Goal: Task Accomplishment & Management: Manage account settings

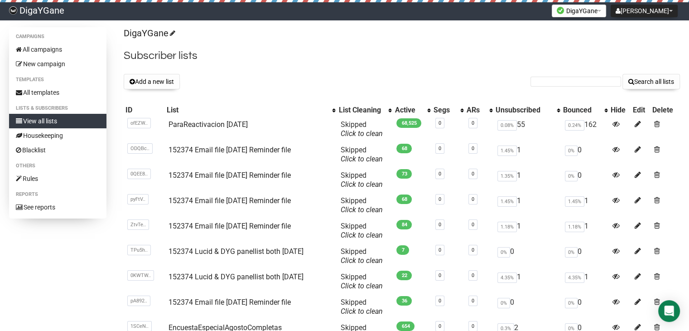
click at [151, 79] on button "Add a new list" at bounding box center [152, 81] width 56 height 15
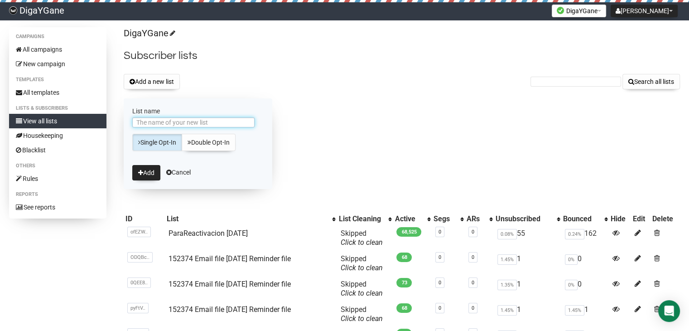
paste input "152374 Email file [DATE] Reminder file"
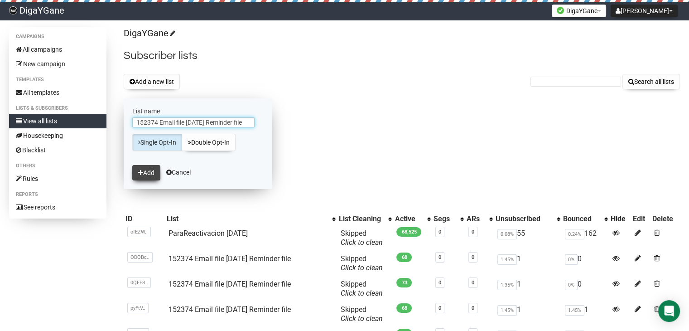
type input "152374 Email file [DATE] Reminder file"
click at [147, 170] on button "Add" at bounding box center [146, 172] width 28 height 15
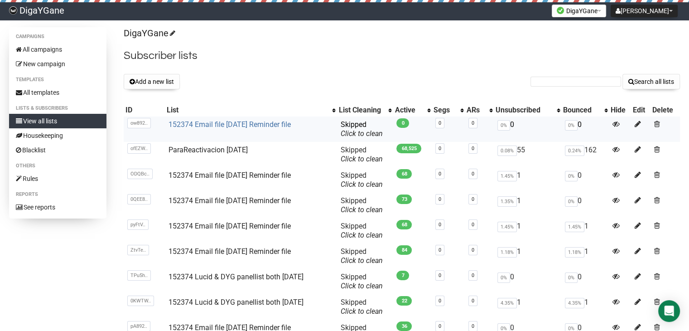
click at [270, 120] on link "152374 Email file [DATE] Reminder file" at bounding box center [229, 124] width 122 height 9
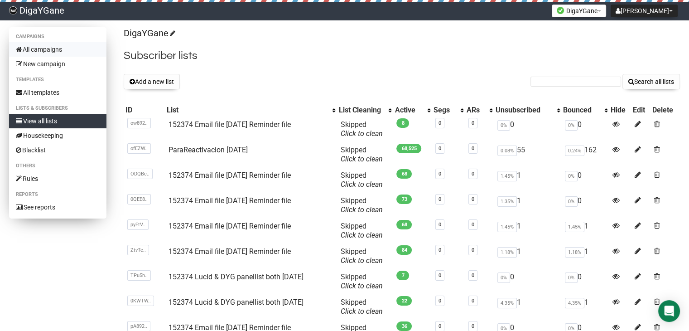
click at [43, 48] on link "All campaigns" at bounding box center [57, 49] width 97 height 14
